Goal: Task Accomplishment & Management: Manage account settings

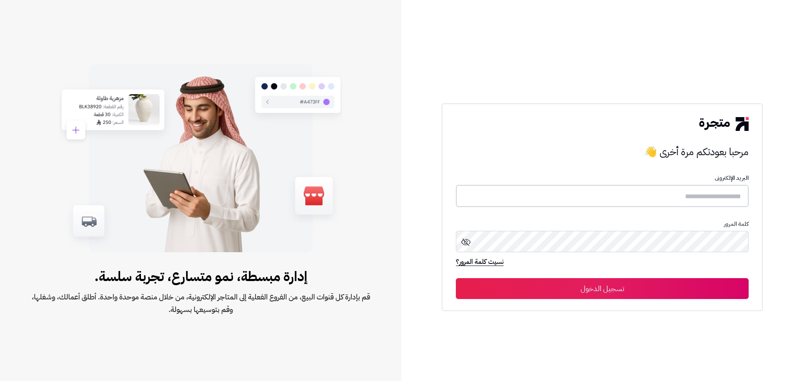
type input "**********"
click at [578, 287] on button "تسجيل الدخول" at bounding box center [602, 288] width 293 height 21
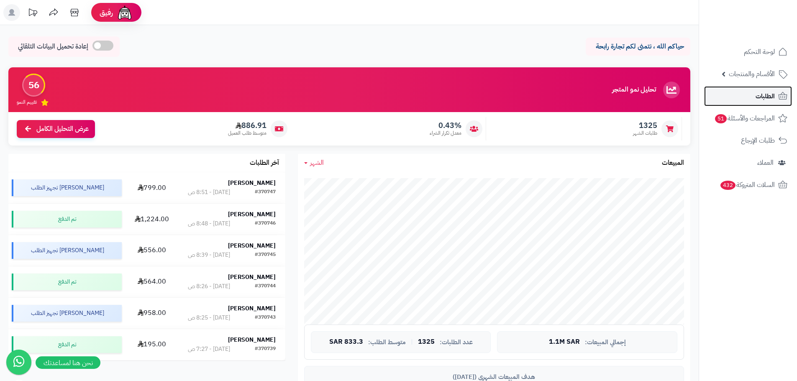
click at [777, 95] on link "الطلبات" at bounding box center [748, 96] width 88 height 20
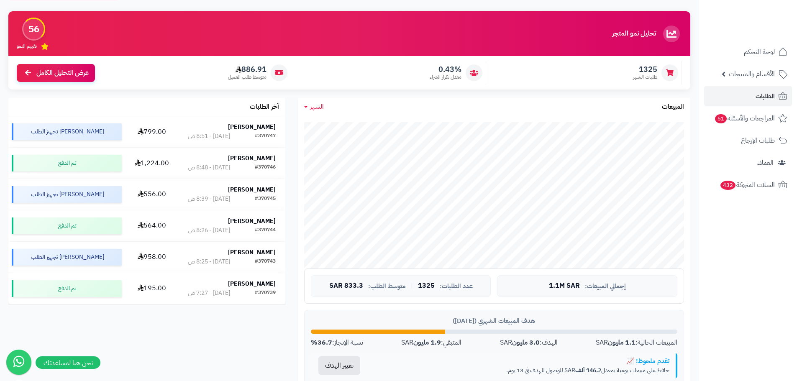
scroll to position [42, 0]
